Goal: Check status: Check status

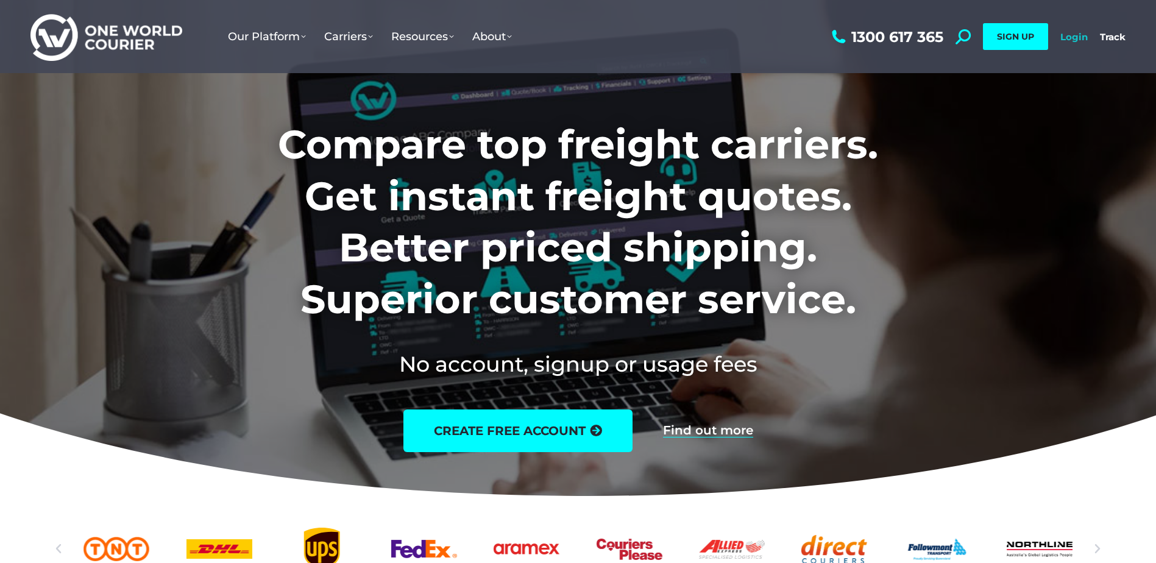
click at [1082, 38] on link "Login" at bounding box center [1073, 37] width 27 height 12
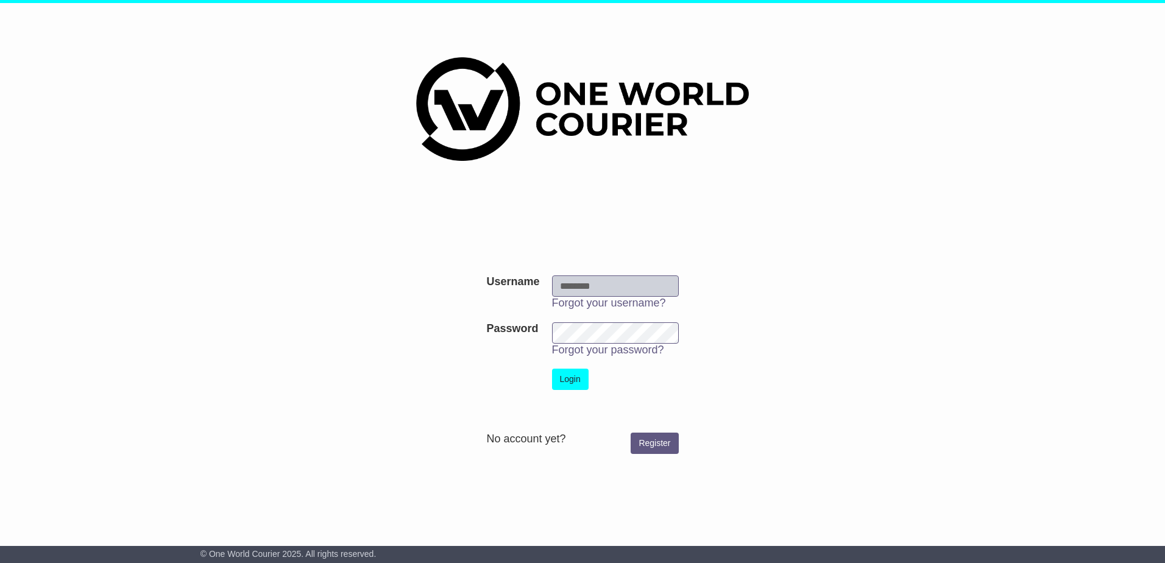
type input "**********"
click at [571, 369] on button "Login" at bounding box center [570, 379] width 37 height 21
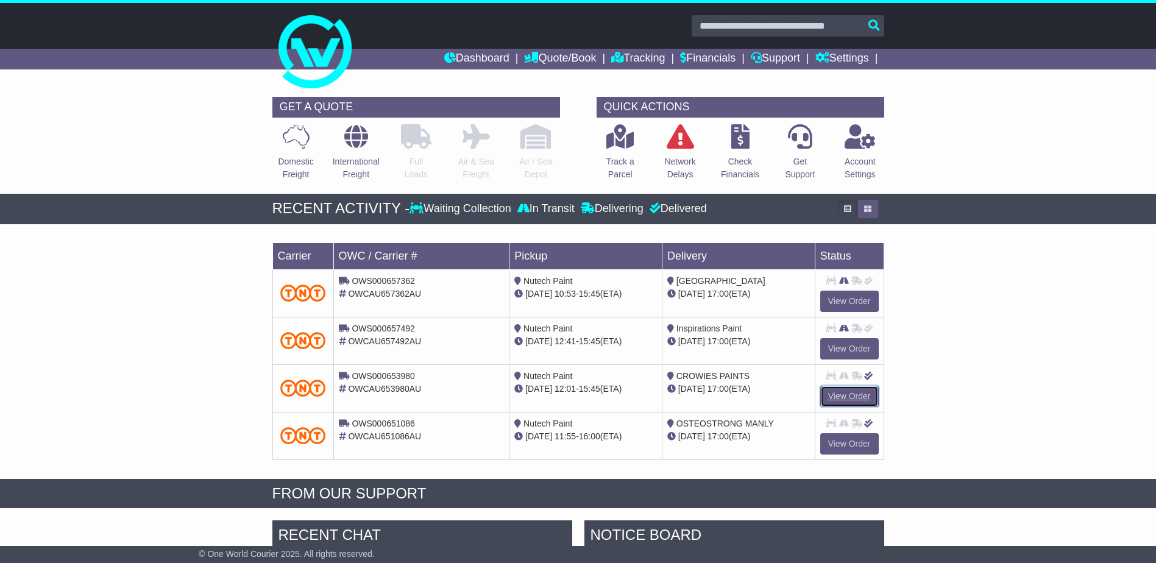
click at [855, 399] on link "View Order" at bounding box center [849, 396] width 59 height 21
